Goal: Information Seeking & Learning: Learn about a topic

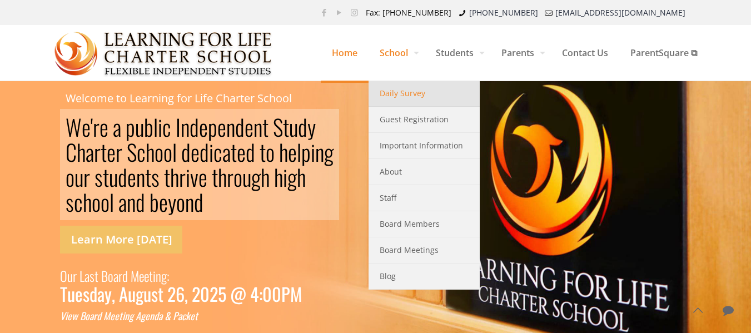
click at [394, 92] on span "Daily Survey" at bounding box center [403, 93] width 46 height 14
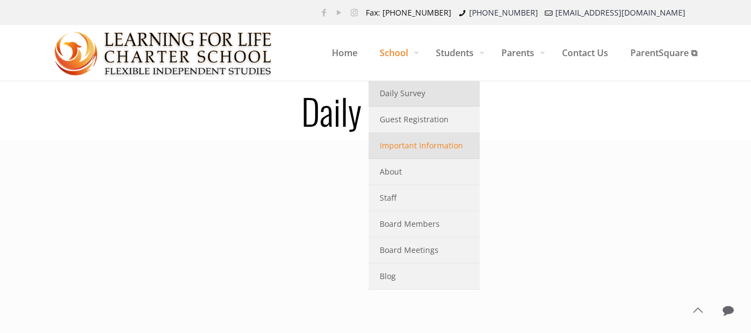
click at [417, 147] on span "Important Information" at bounding box center [421, 145] width 83 height 14
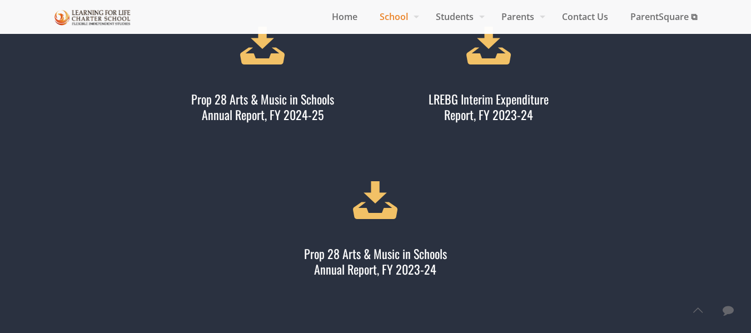
scroll to position [667, 0]
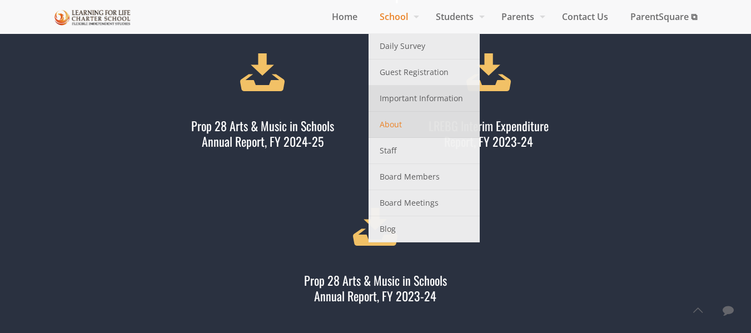
click at [414, 123] on link "About" at bounding box center [423, 125] width 111 height 26
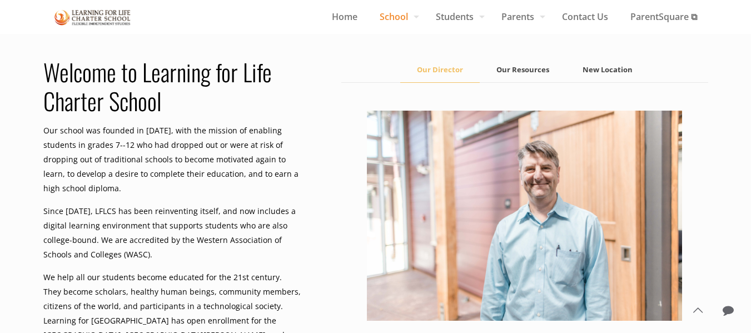
scroll to position [611, 0]
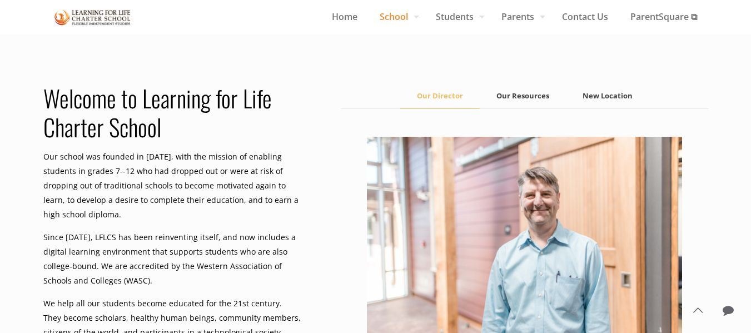
click at [521, 97] on link "Our Resources" at bounding box center [523, 95] width 86 height 25
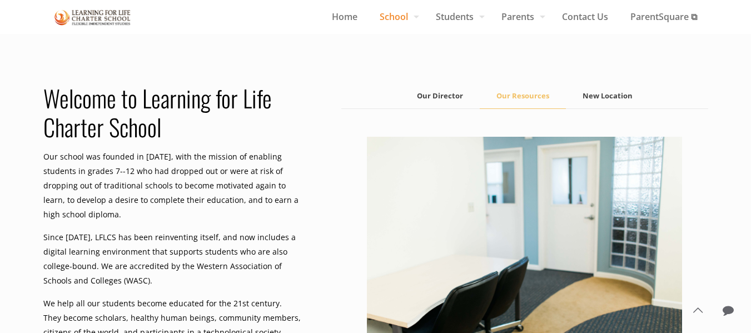
click at [609, 98] on link "New Location" at bounding box center [607, 95] width 83 height 25
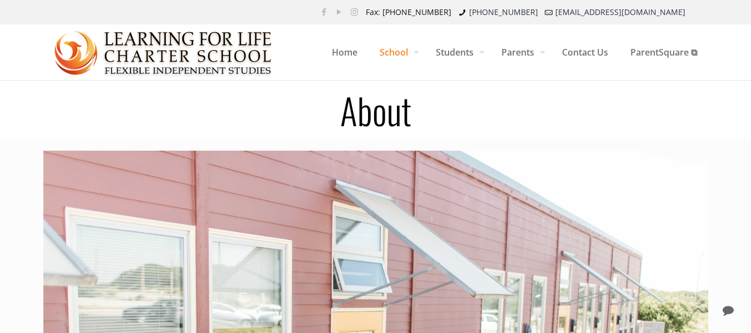
scroll to position [0, 0]
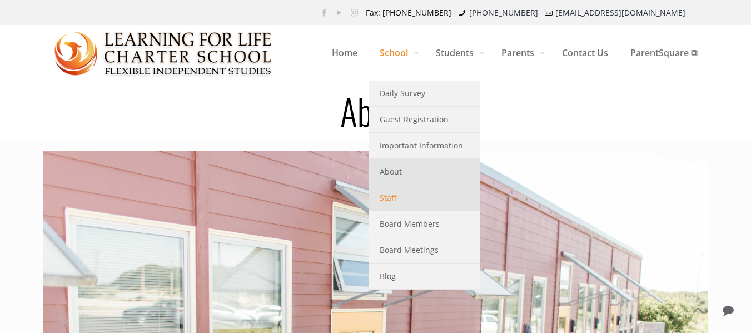
click at [411, 203] on link "Staff" at bounding box center [423, 198] width 111 height 26
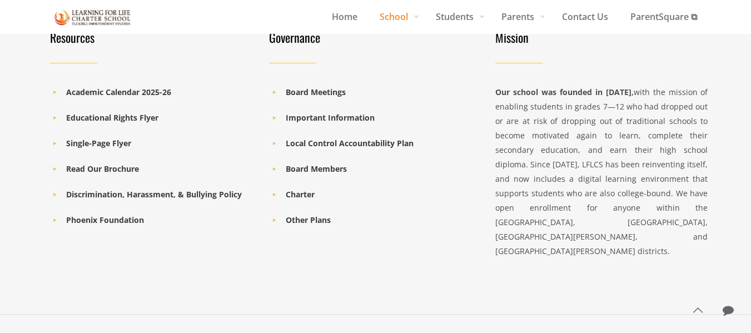
scroll to position [947, 0]
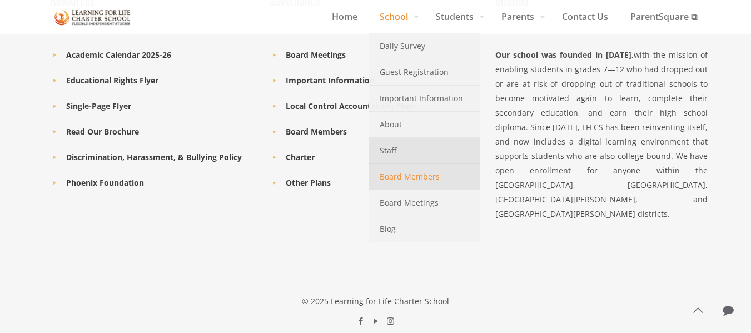
click at [418, 177] on span "Board Members" at bounding box center [410, 176] width 60 height 14
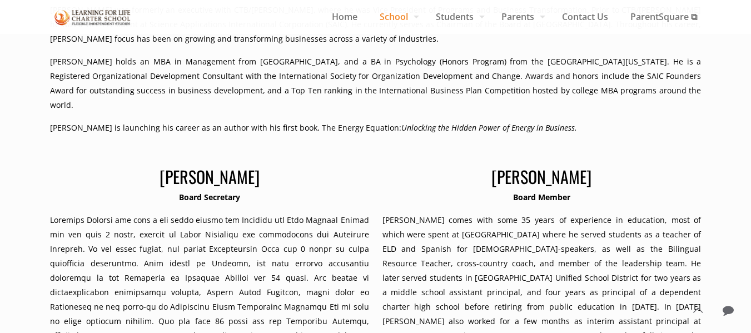
scroll to position [408, 0]
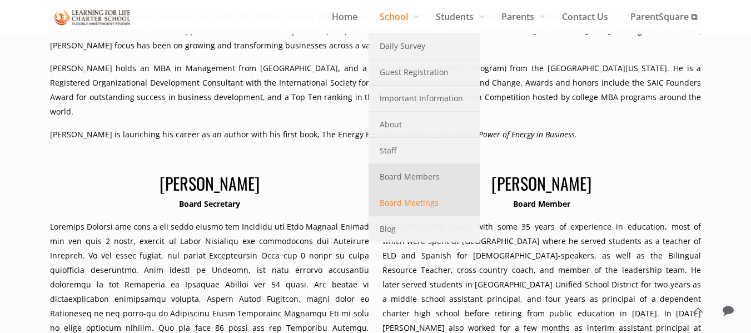
click at [414, 203] on span "Board Meetings" at bounding box center [409, 203] width 59 height 14
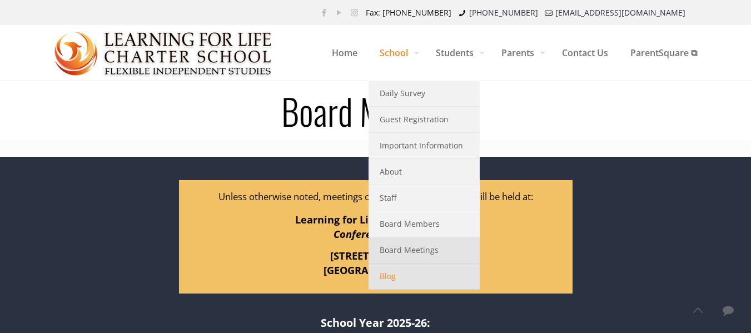
click at [411, 275] on link "Blog" at bounding box center [423, 276] width 111 height 26
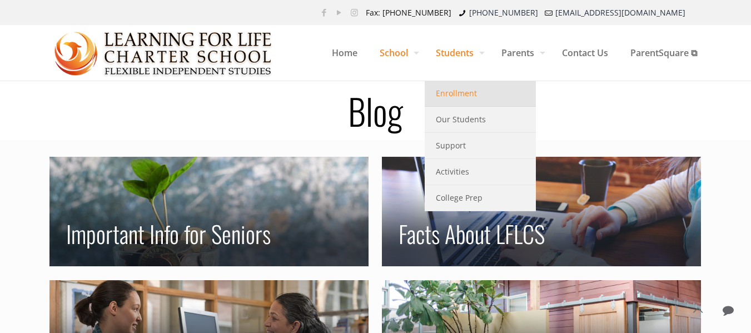
click at [458, 92] on span "Enrollment" at bounding box center [456, 93] width 41 height 14
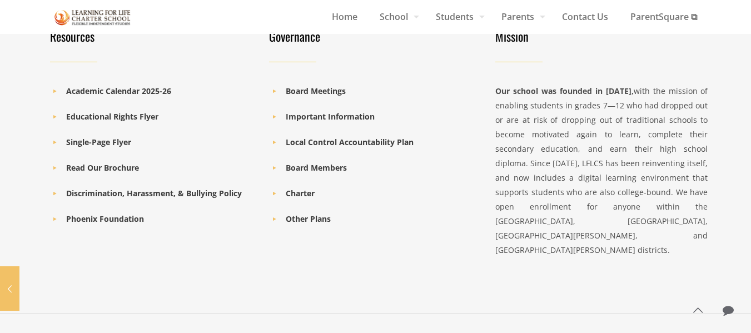
scroll to position [1424, 0]
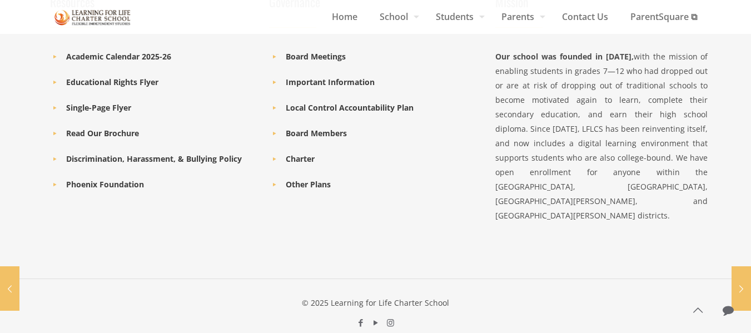
scroll to position [786, 0]
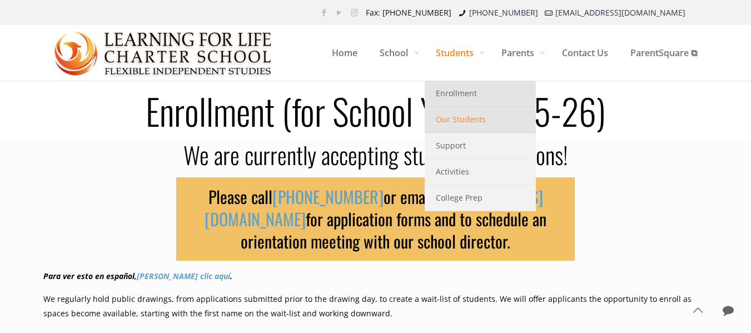
click at [466, 121] on span "Our Students" at bounding box center [461, 119] width 50 height 14
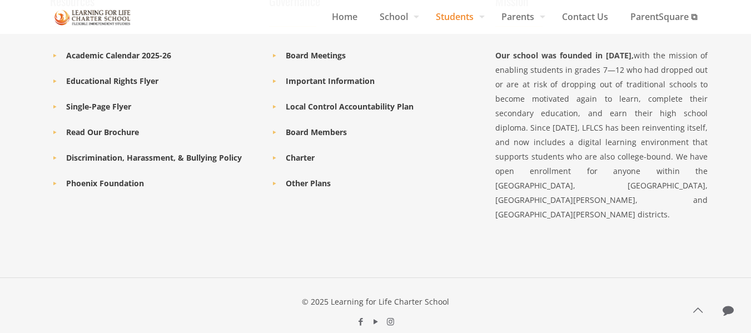
scroll to position [1271, 0]
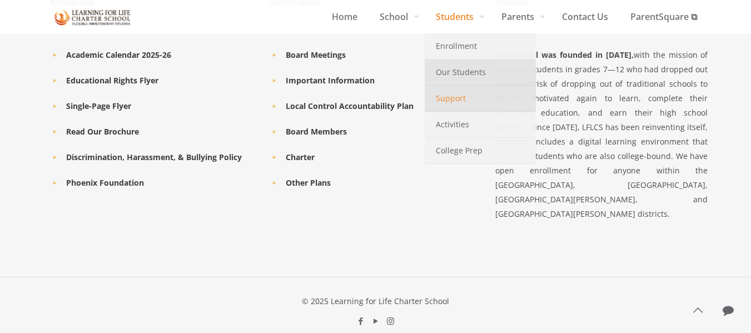
click at [460, 95] on link "Support" at bounding box center [480, 99] width 111 height 26
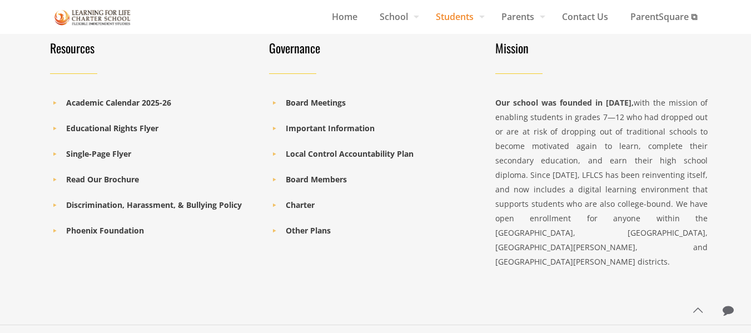
scroll to position [1951, 0]
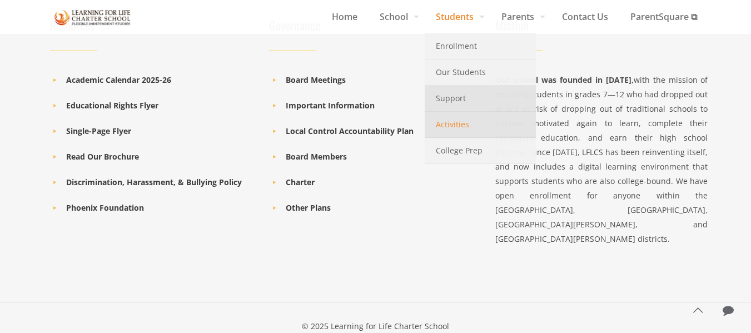
click at [455, 124] on span "Activities" at bounding box center [452, 124] width 33 height 14
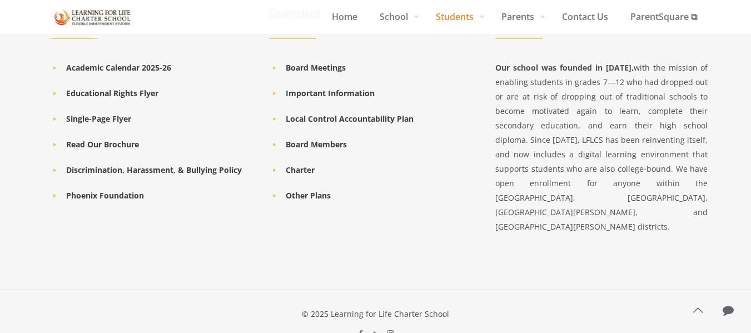
scroll to position [680, 0]
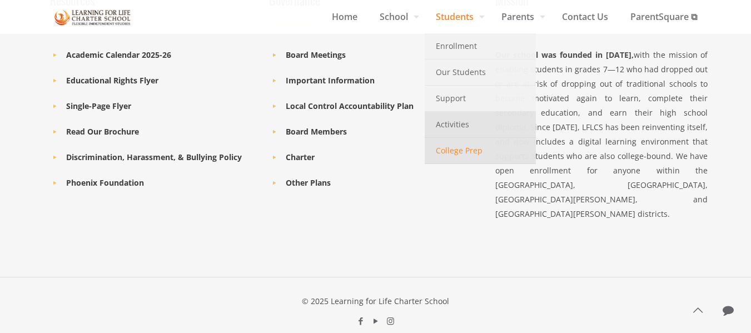
click at [461, 149] on span "College Prep" at bounding box center [459, 150] width 47 height 14
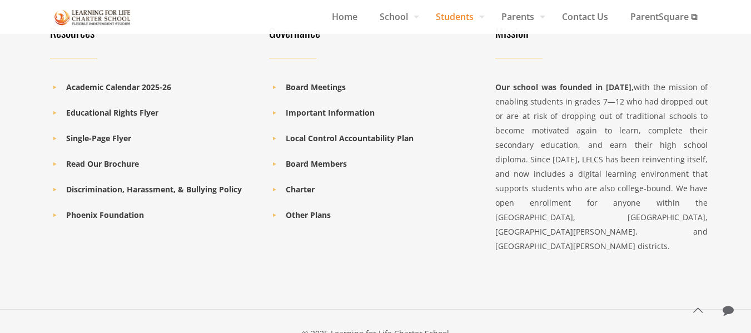
scroll to position [1372, 0]
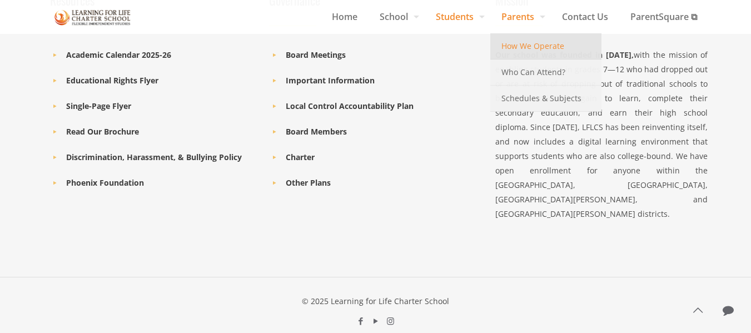
click at [536, 52] on span "How We Operate" at bounding box center [532, 46] width 63 height 14
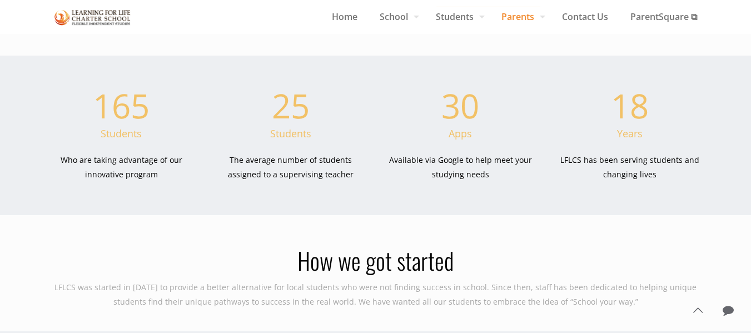
scroll to position [1000, 0]
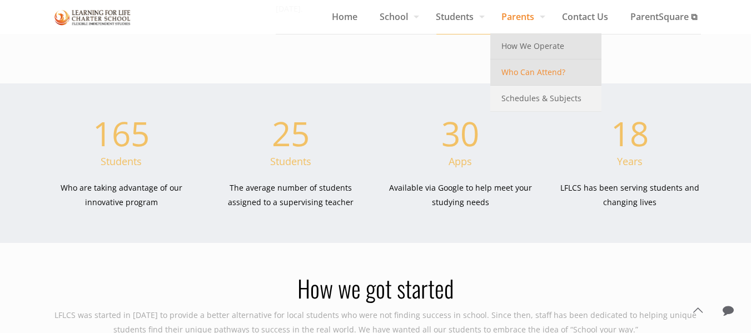
click at [538, 73] on span "Who Can Attend?" at bounding box center [533, 72] width 64 height 14
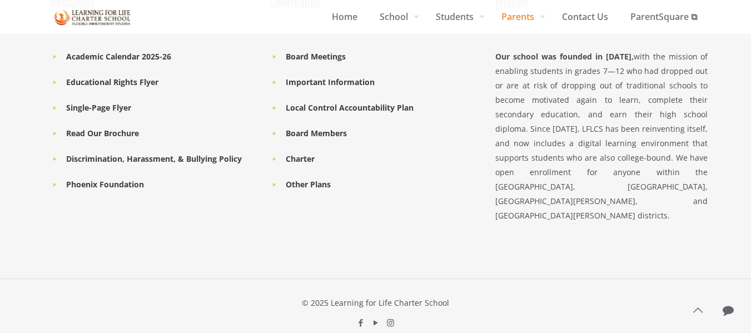
scroll to position [911, 0]
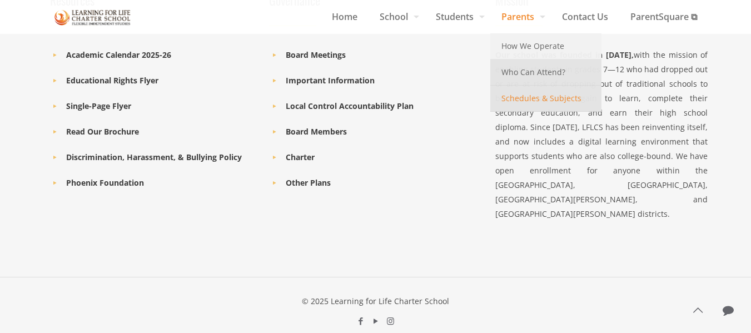
click at [532, 96] on span "Schedules & Subjects" at bounding box center [541, 98] width 80 height 14
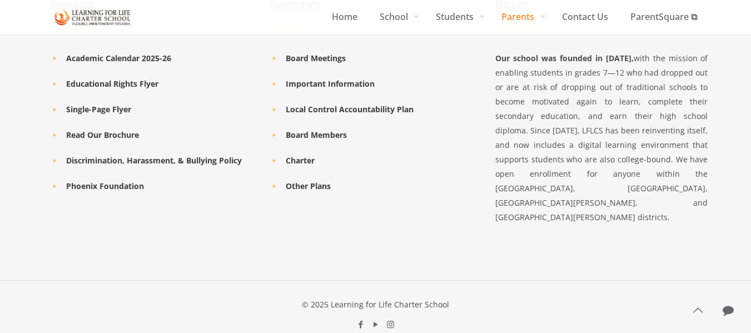
scroll to position [1350, 0]
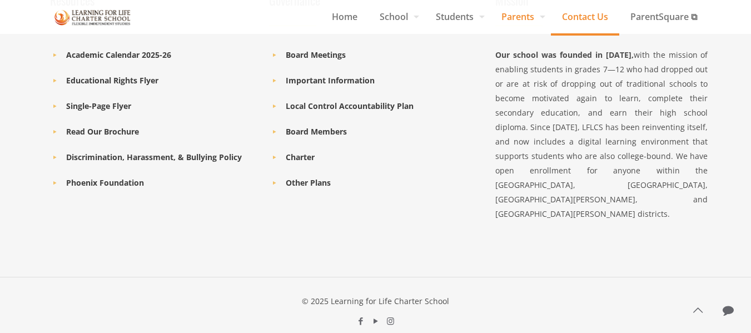
click at [572, 17] on span "Contact Us" at bounding box center [585, 16] width 68 height 17
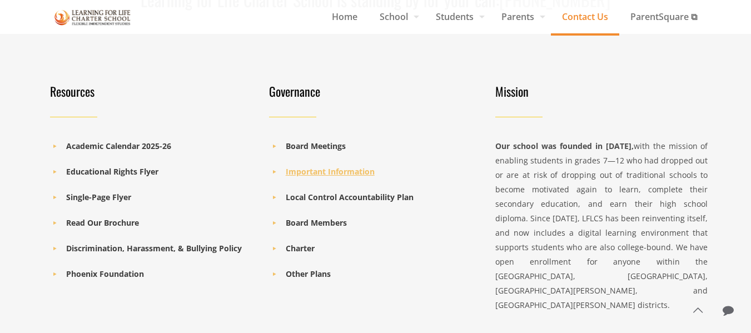
scroll to position [1008, 0]
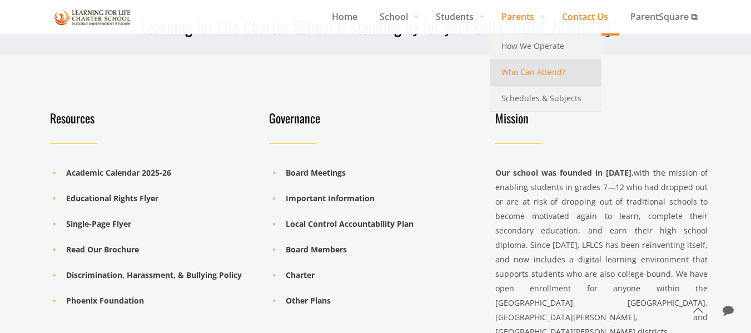
click at [540, 69] on span "Who Can Attend?" at bounding box center [533, 72] width 64 height 14
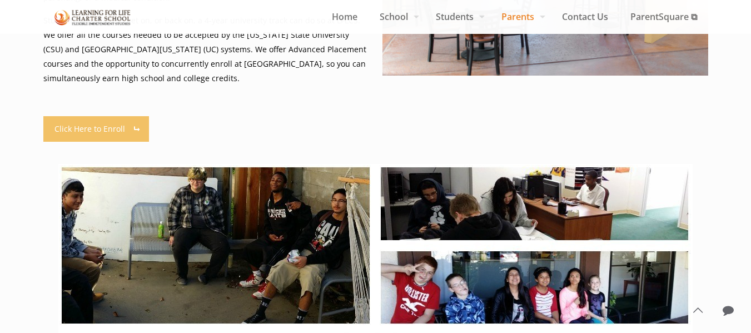
scroll to position [333, 0]
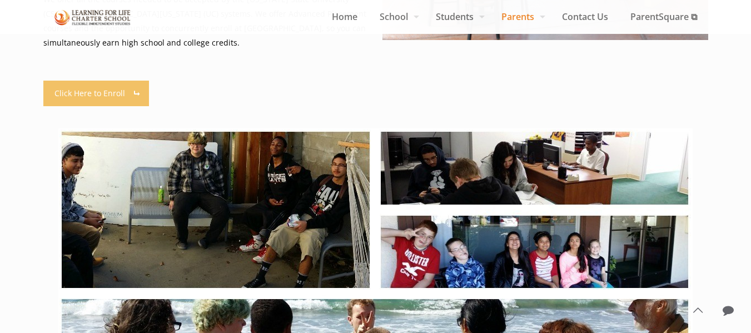
click at [518, 262] on img at bounding box center [375, 293] width 634 height 331
click at [523, 189] on img at bounding box center [375, 293] width 634 height 331
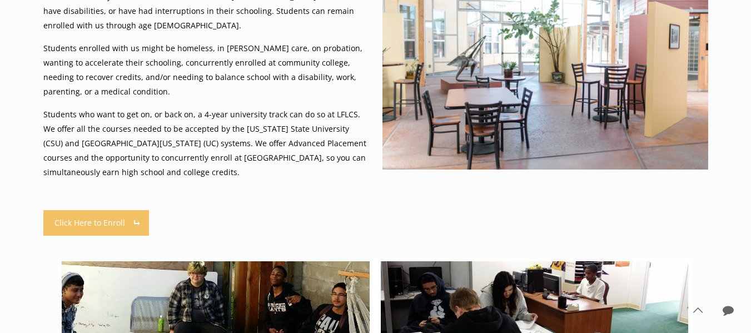
scroll to position [0, 0]
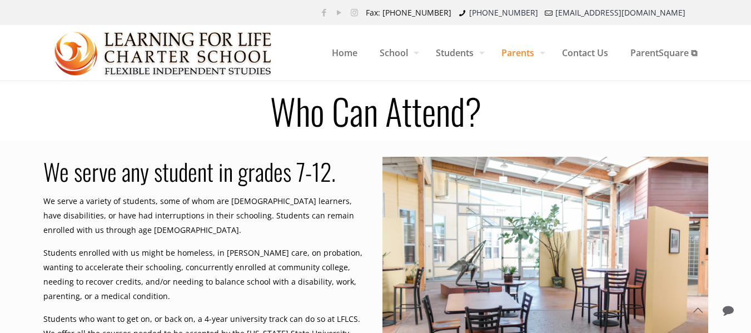
click at [129, 46] on img at bounding box center [163, 54] width 218 height 56
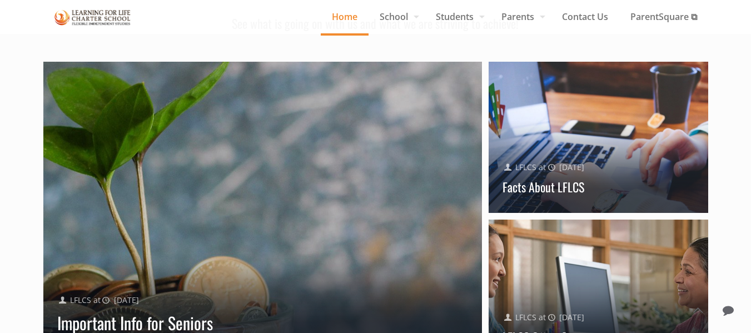
scroll to position [1045, 0]
